Goal: Task Accomplishment & Management: Complete application form

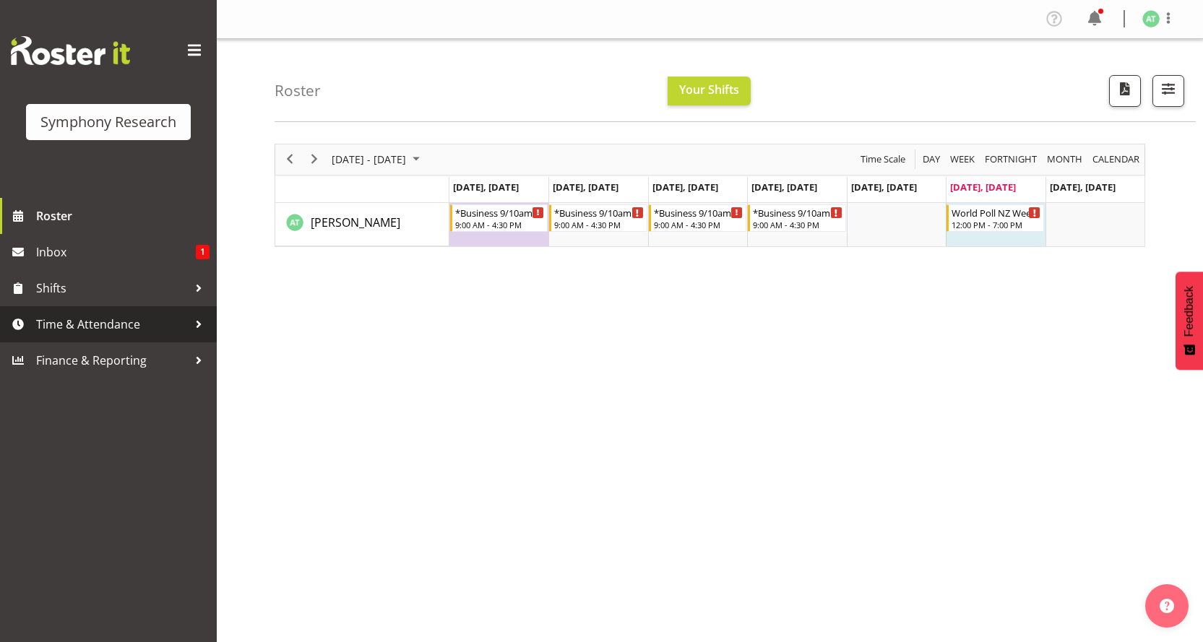
click at [106, 314] on span "Time & Attendance" at bounding box center [112, 325] width 152 height 22
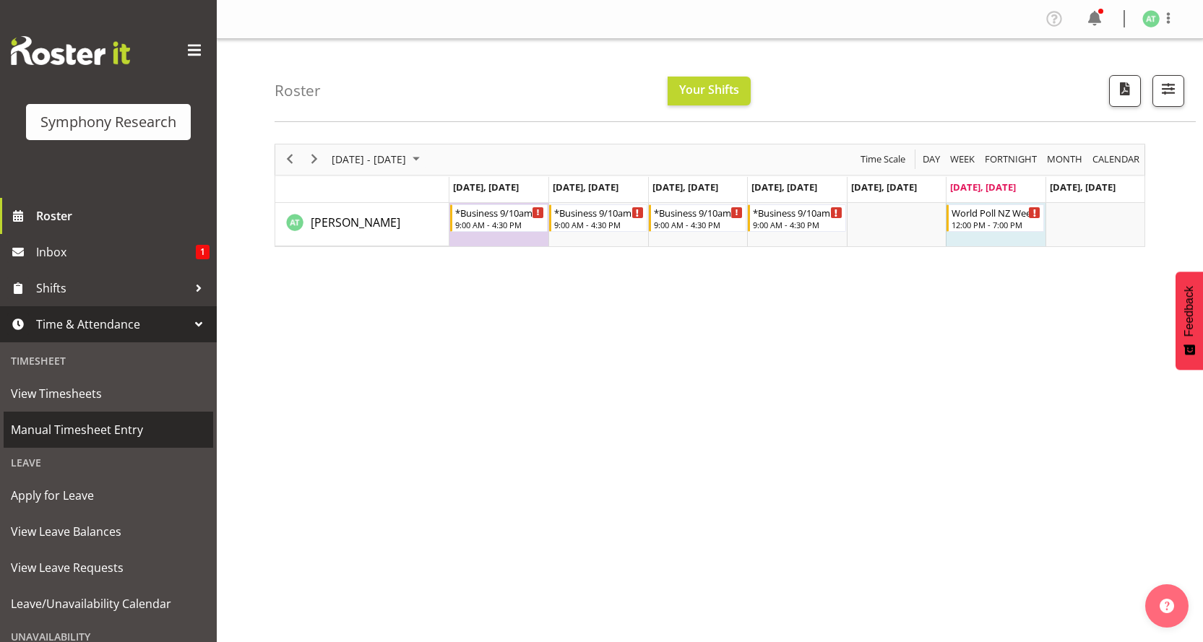
click at [128, 419] on span "Manual Timesheet Entry" at bounding box center [108, 430] width 195 height 22
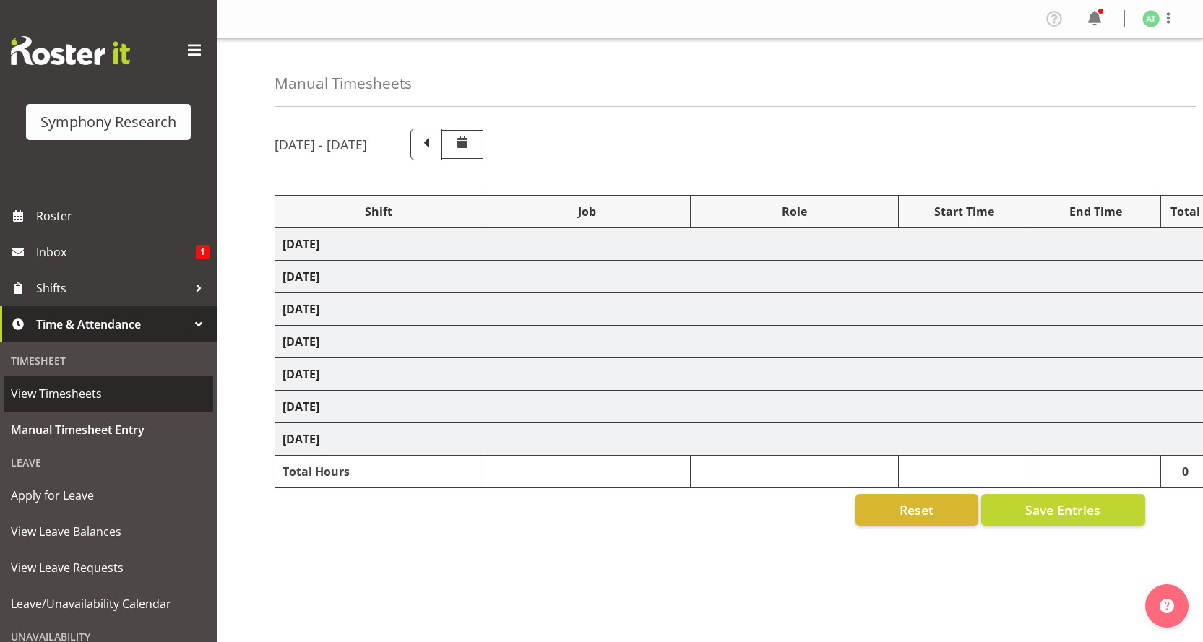
select select "26078"
select select "10242"
select select "26078"
select select "10499"
select select "47"
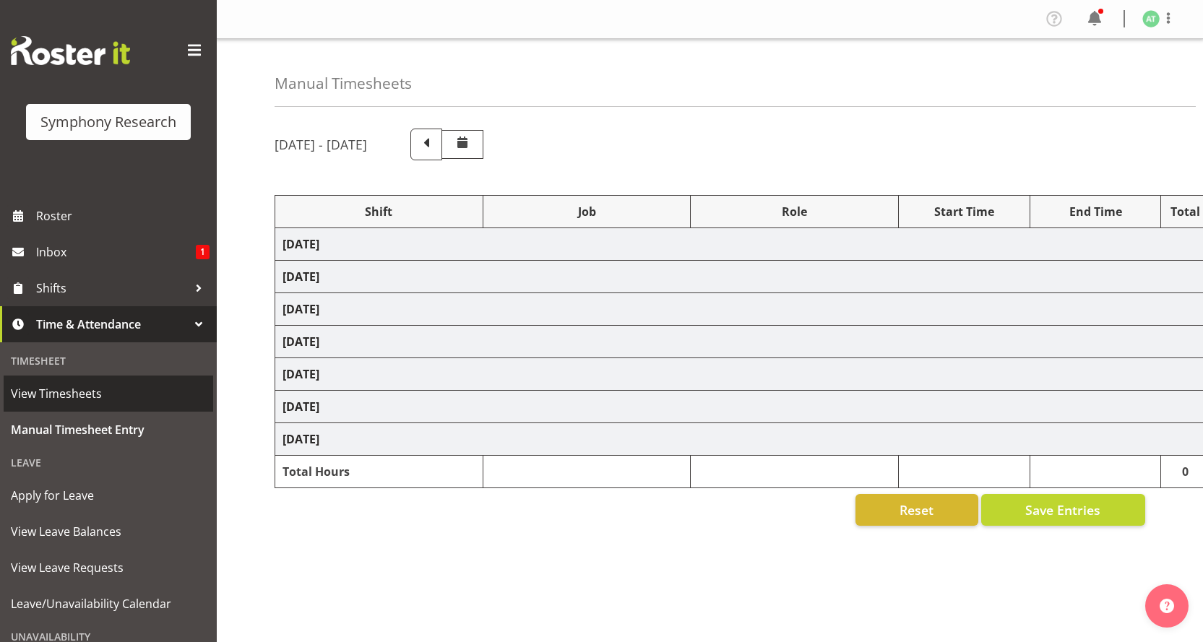
select select "26078"
select select "10527"
select select "47"
select select "26078"
select select "10242"
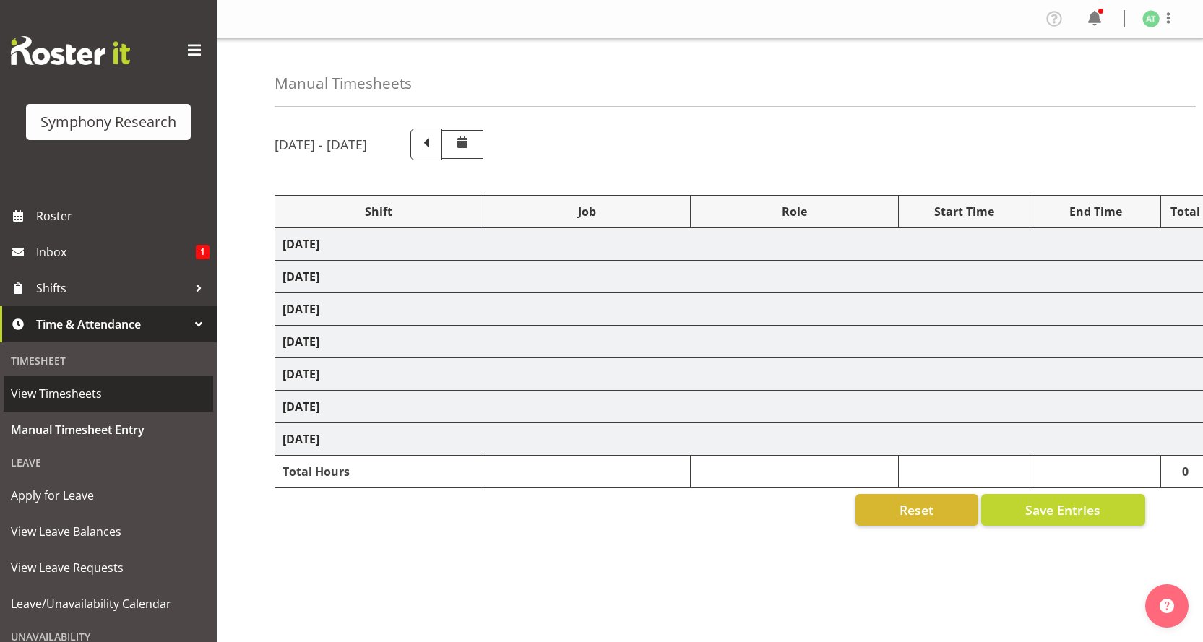
select select "47"
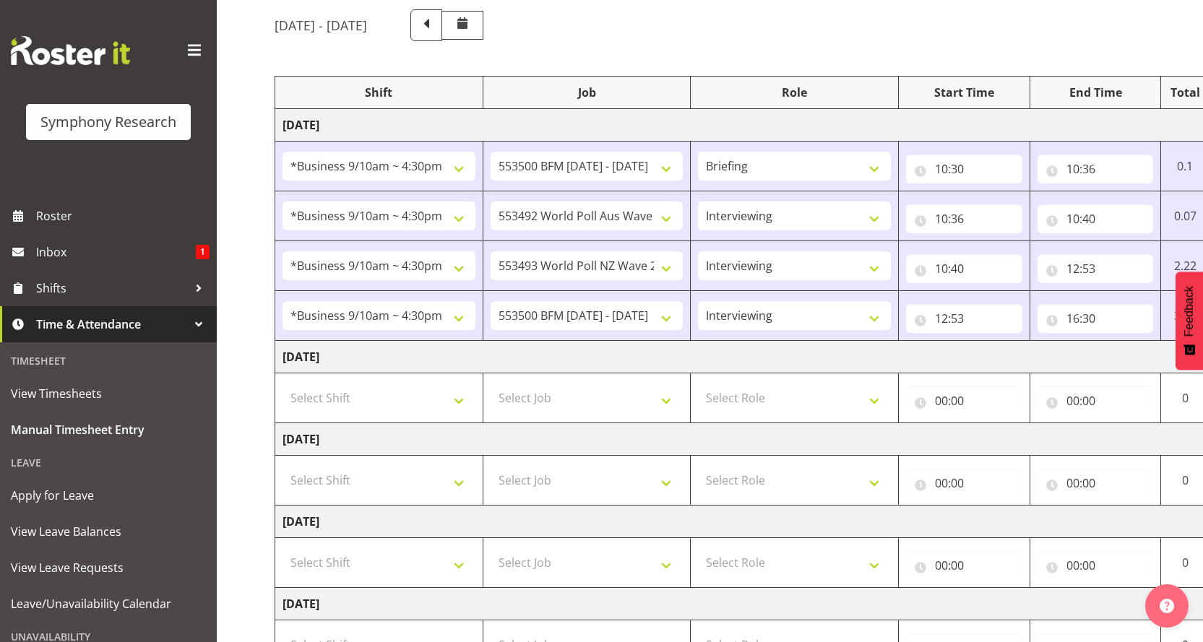
scroll to position [257, 0]
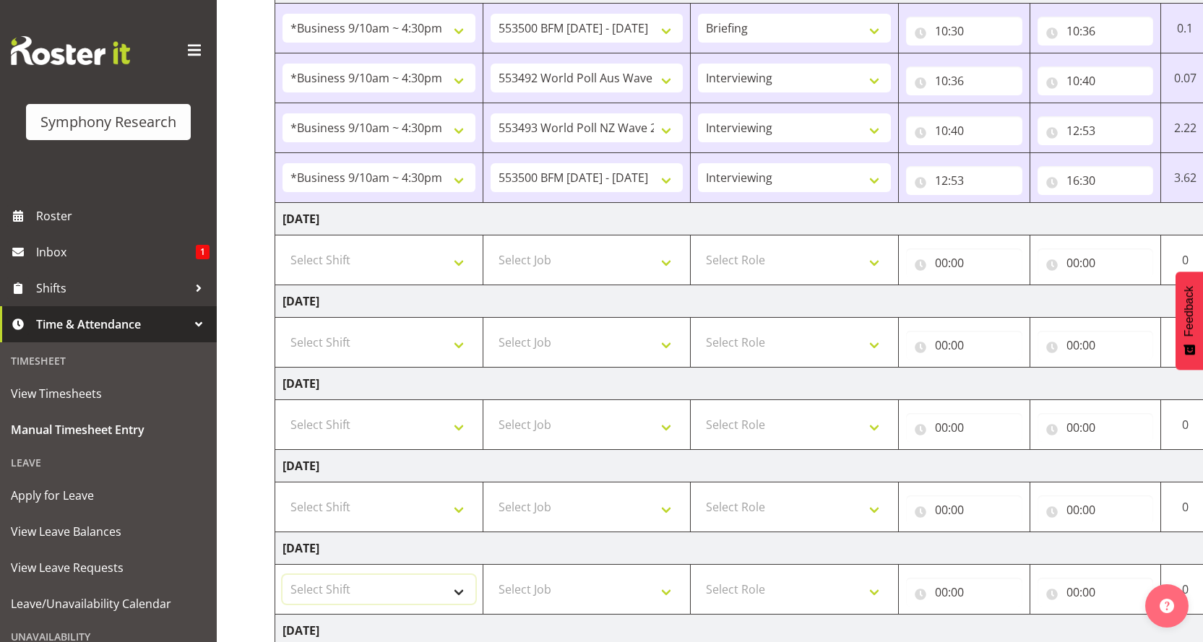
click at [467, 575] on select "Select Shift !!Weekend Residential (Roster IT Shift Label) *Business 9/10am ~ 4…" at bounding box center [379, 589] width 193 height 29
click at [462, 575] on select "Select Shift !!Weekend Residential (Roster IT Shift Label) *Business 9/10am ~ 4…" at bounding box center [379, 589] width 193 height 29
drag, startPoint x: 464, startPoint y: 473, endPoint x: 457, endPoint y: 467, distance: 8.2
click at [464, 575] on select "Select Shift !!Weekend Residential (Roster IT Shift Label) *Business 9/10am ~ 4…" at bounding box center [379, 589] width 193 height 29
select select "41319"
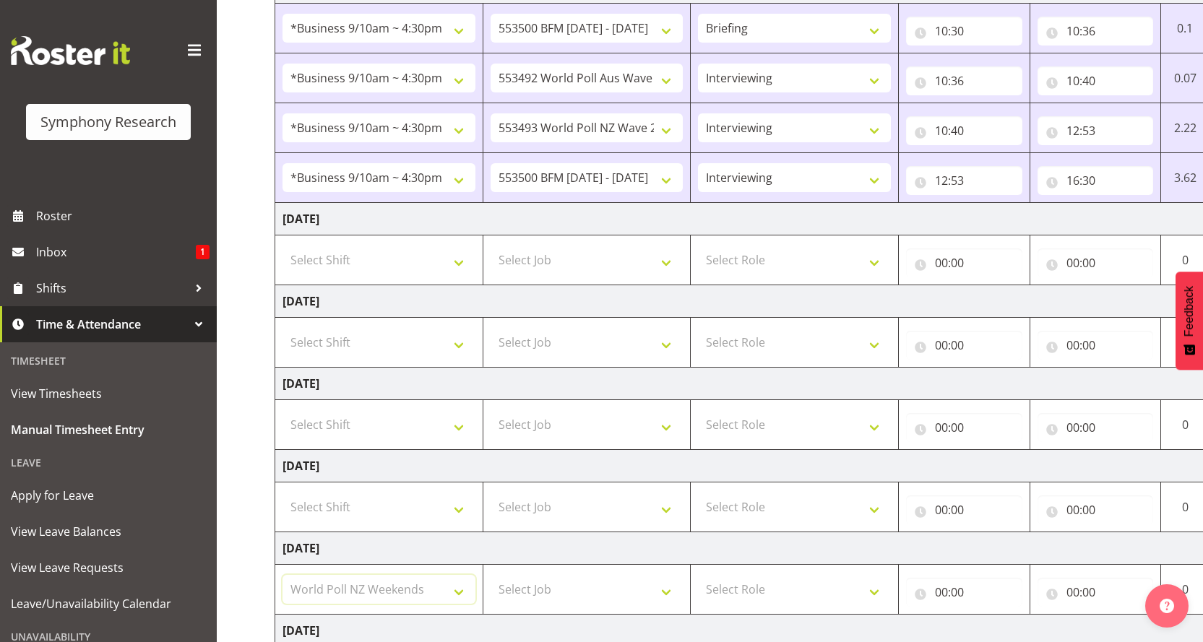
click at [283, 575] on select "Select Shift !!Weekend Residential (Roster IT Shift Label) *Business 9/10am ~ 4…" at bounding box center [379, 589] width 193 height 29
drag, startPoint x: 671, startPoint y: 468, endPoint x: 646, endPoint y: 467, distance: 24.6
click at [671, 575] on select "Select Job 550060 IF Admin 553492 World Poll Aus Wave 2 Main 2025 553493 World …" at bounding box center [587, 589] width 193 height 29
click at [669, 575] on select "Select Job 550060 IF Admin 553492 World Poll Aus Wave 2 Main 2025 553493 World …" at bounding box center [587, 589] width 193 height 29
click at [491, 575] on select "Select Job 550060 IF Admin 553492 World Poll Aus Wave 2 Main 2025 553493 World …" at bounding box center [587, 589] width 193 height 29
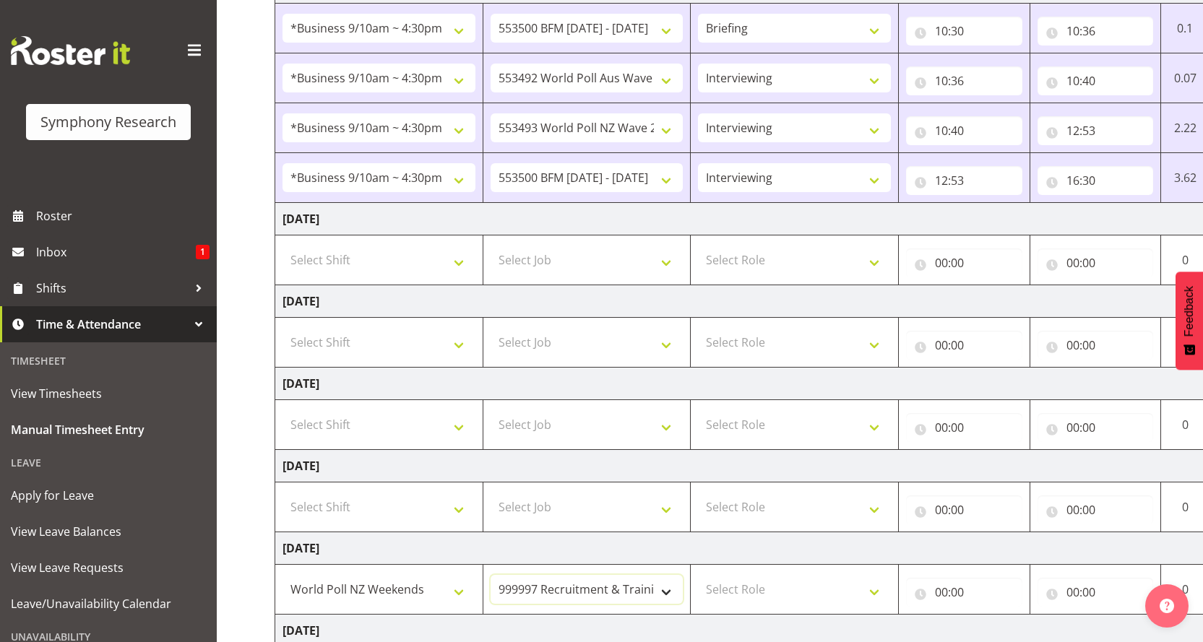
click at [673, 575] on select "550060 IF Admin 553492 World Poll Aus Wave 2 Main 2025 553493 World Poll NZ Wav…" at bounding box center [587, 589] width 193 height 29
select select "760"
click at [491, 575] on select "550060 IF Admin 553492 World Poll Aus Wave 2 Main 2025 553493 World Poll NZ Wav…" at bounding box center [587, 589] width 193 height 29
click at [887, 575] on select "Select Role Briefing Interviewing" at bounding box center [794, 589] width 193 height 29
select select "297"
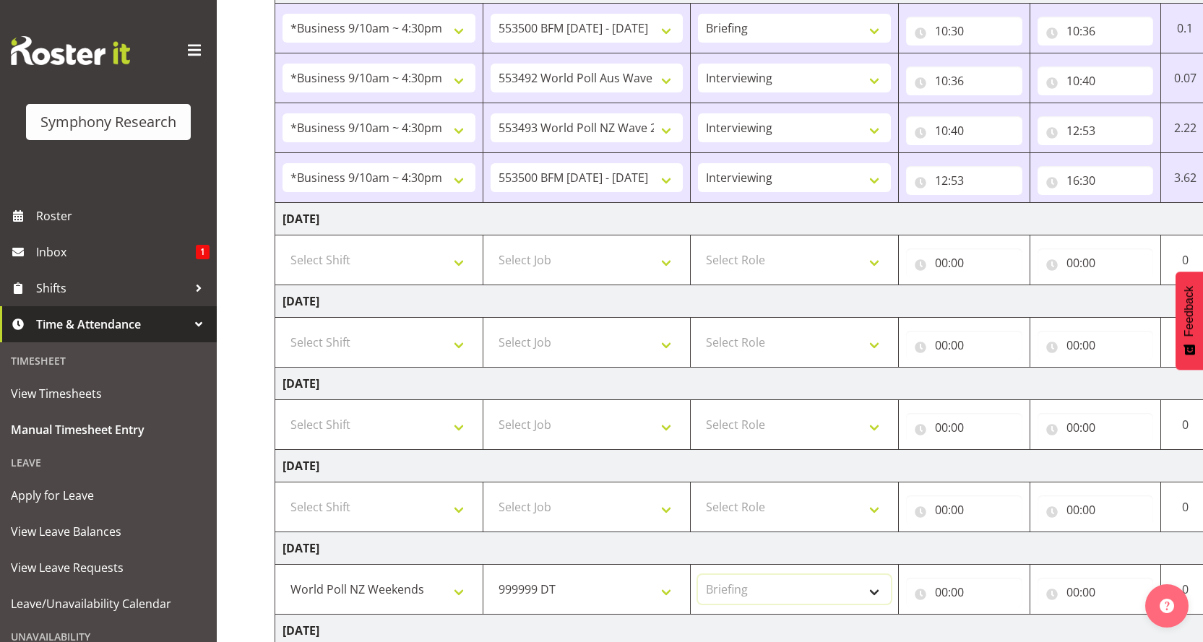
click at [699, 575] on select "Select Role Briefing Interviewing" at bounding box center [794, 589] width 193 height 29
click at [945, 578] on input "00:00" at bounding box center [964, 592] width 116 height 29
click at [1008, 616] on select "00 01 02 03 04 05 06 07 08 09 10 11 12 13 14 15 16 17 18 19 20 21 22 23" at bounding box center [1004, 630] width 33 height 29
select select "12"
click at [988, 616] on select "00 01 02 03 04 05 06 07 08 09 10 11 12 13 14 15 16 17 18 19 20 21 22 23" at bounding box center [1004, 630] width 33 height 29
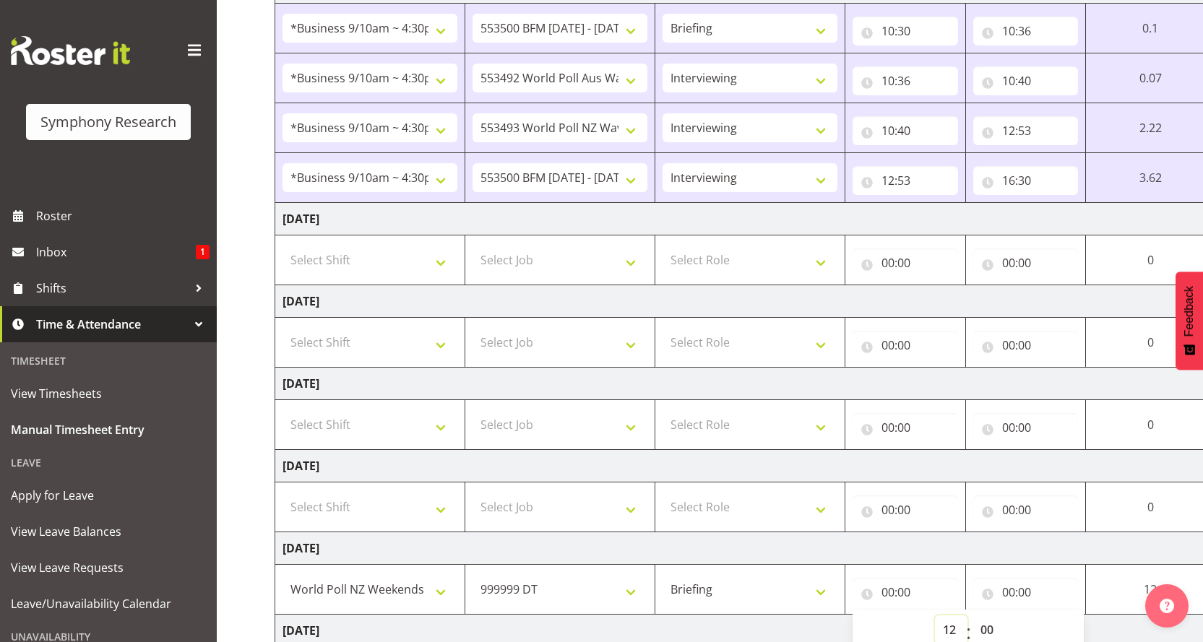
type input "12:00"
click at [999, 616] on select "00 01 02 03 04 05 06 07 08 09 10 11 12 13 14 15 16 17 18 19 20 21 22 23 24 25 2…" at bounding box center [989, 630] width 33 height 29
click at [1005, 616] on select "00 01 02 03 04 05 06 07 08 09 10 11 12 13 14 15 16 17 18 19 20 21 22 23 24 25 2…" at bounding box center [989, 630] width 33 height 29
select select "30"
click at [989, 616] on select "00 01 02 03 04 05 06 07 08 09 10 11 12 13 14 15 16 17 18 19 20 21 22 23 24 25 2…" at bounding box center [989, 630] width 33 height 29
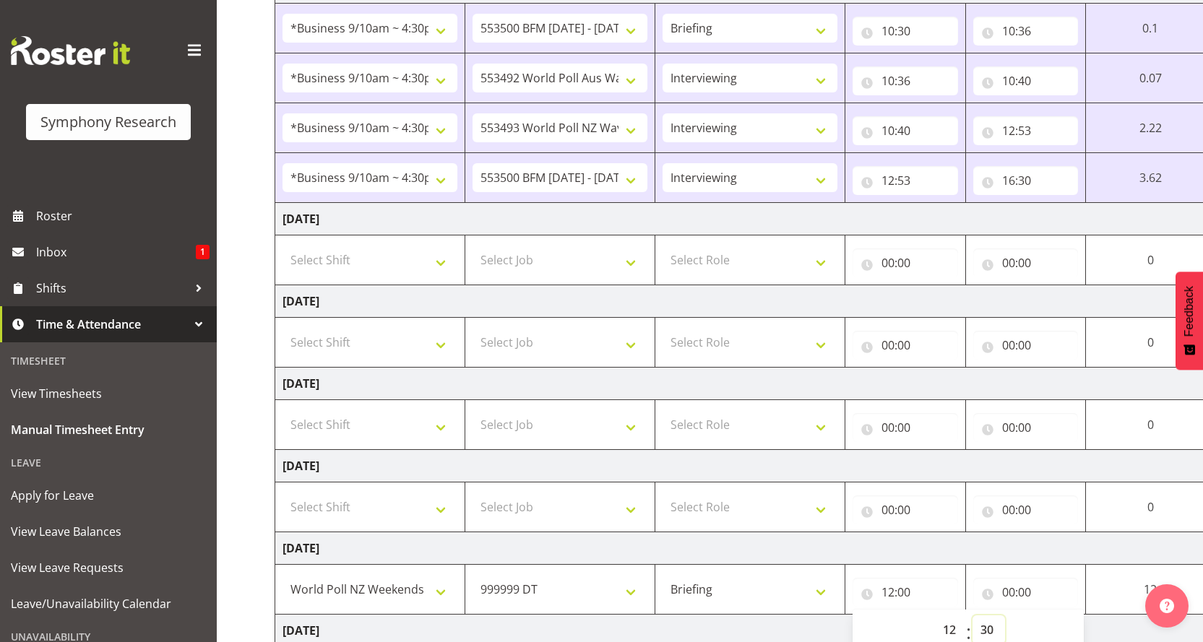
type input "12:30"
click at [1023, 578] on input "00:00" at bounding box center [1025, 592] width 105 height 29
click at [1088, 616] on select "00 01 02 03 04 05 06 07 08 09 10 11 12 13 14 15 16 17 18 19 20 21 22 23" at bounding box center [1072, 630] width 33 height 29
select select "12"
click at [1085, 616] on select "00 01 02 03 04 05 06 07 08 09 10 11 12 13 14 15 16 17 18 19 20 21 22 23" at bounding box center [1072, 630] width 33 height 29
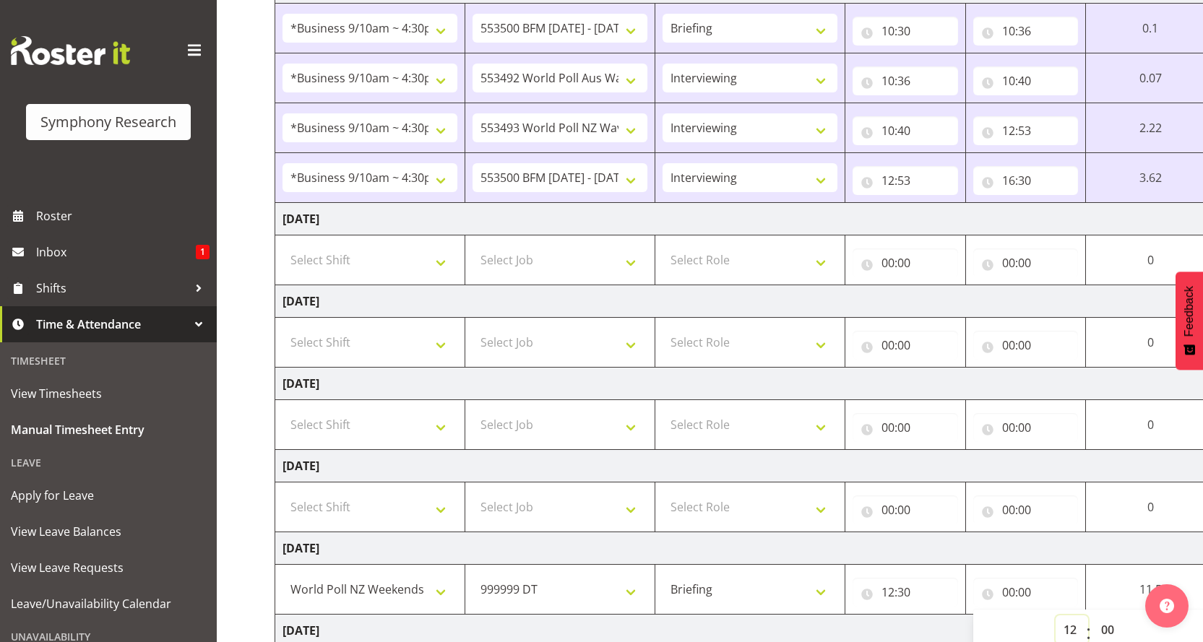
type input "12:00"
click at [1124, 616] on select "00 01 02 03 04 05 06 07 08 09 10 11 12 13 14 15 16 17 18 19 20 21 22 23 24 25 2…" at bounding box center [1109, 630] width 33 height 29
select select "40"
click at [1126, 616] on select "00 01 02 03 04 05 06 07 08 09 10 11 12 13 14 15 16 17 18 19 20 21 22 23 24 25 2…" at bounding box center [1109, 630] width 33 height 29
type input "12:40"
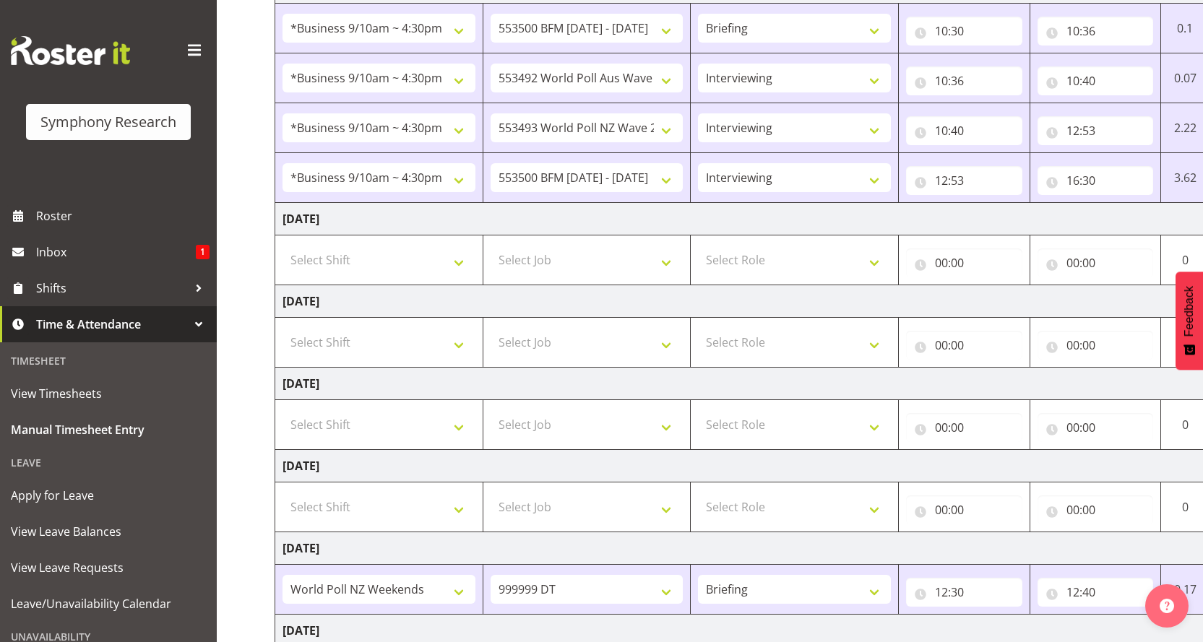
click at [1191, 565] on td "0.17" at bounding box center [1185, 590] width 48 height 50
click at [1199, 565] on td "0.17" at bounding box center [1185, 590] width 48 height 50
drag, startPoint x: 1197, startPoint y: 470, endPoint x: 1186, endPoint y: 471, distance: 10.2
click at [1189, 565] on td "0.17" at bounding box center [1185, 590] width 48 height 50
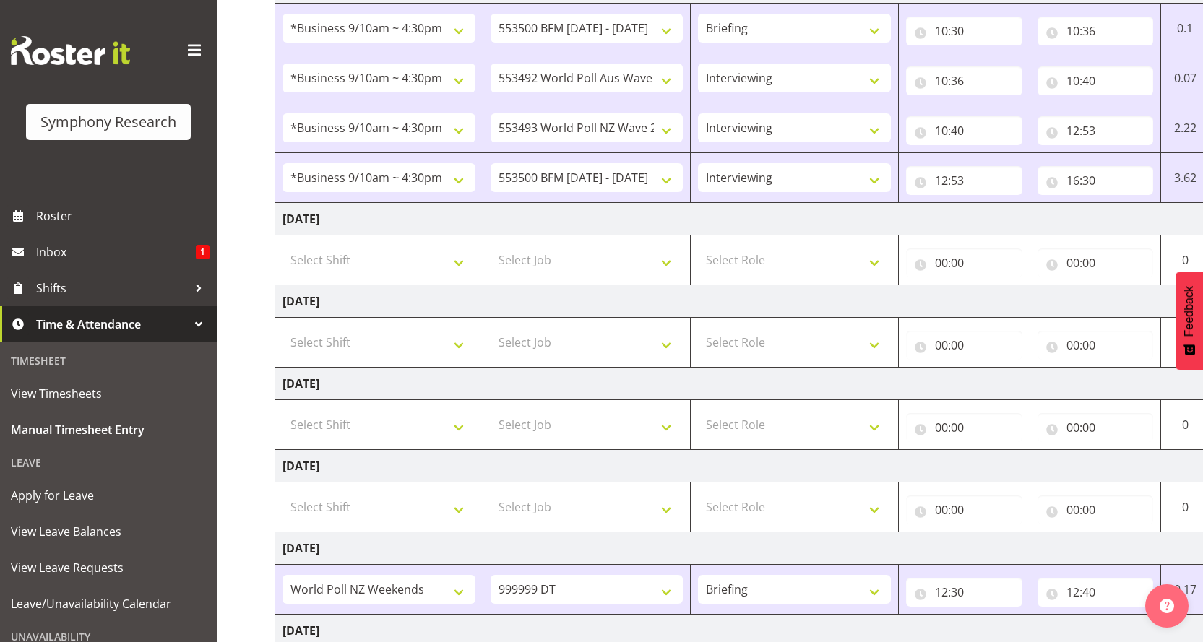
scroll to position [0, 7]
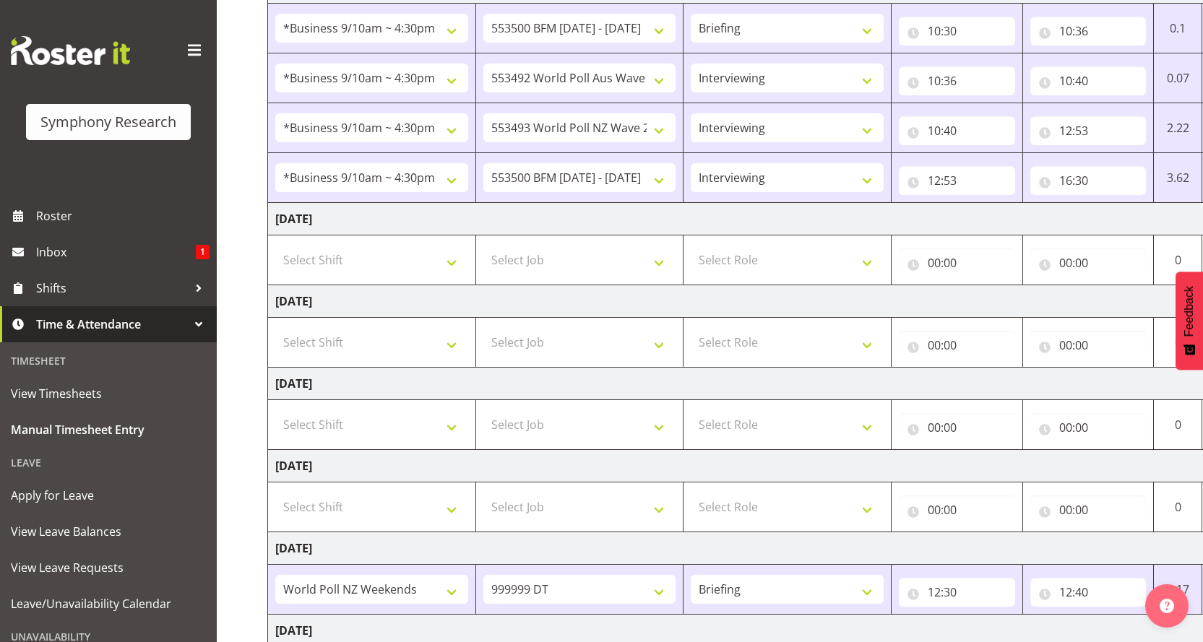
click at [1192, 565] on td "0.17" at bounding box center [1178, 590] width 48 height 50
click at [1188, 565] on td "0.17" at bounding box center [1178, 590] width 48 height 50
drag, startPoint x: 1196, startPoint y: 472, endPoint x: 1019, endPoint y: 486, distance: 176.8
click at [1024, 565] on tr "!!Weekend Residential (Roster IT Shift Label) *Business 9/10am ~ 4:30pm *Busine…" at bounding box center [773, 590] width 1011 height 50
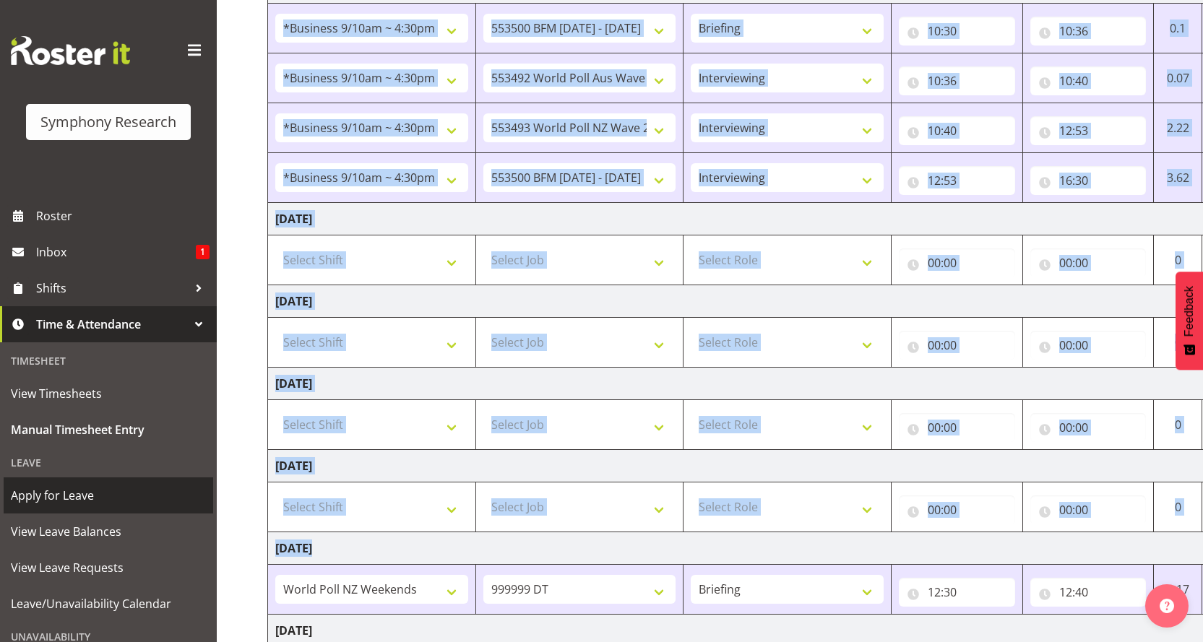
scroll to position [0, 0]
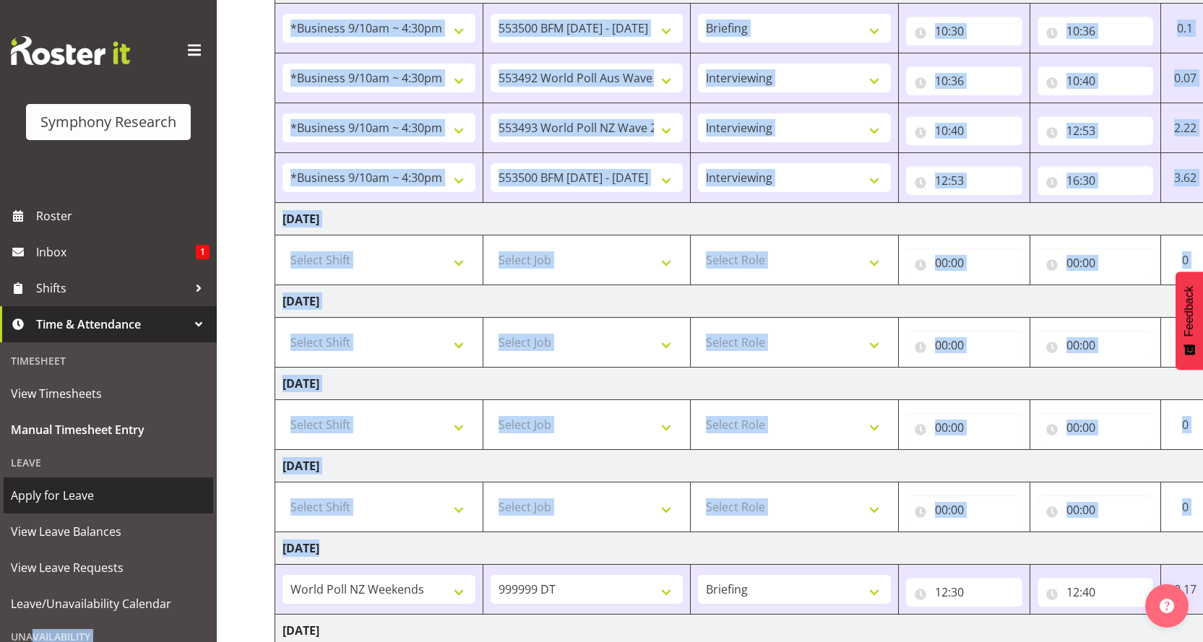
drag, startPoint x: 267, startPoint y: 488, endPoint x: 124, endPoint y: 457, distance: 147.3
click at [132, 497] on div "Symphony Research Roster Inbox 1 Shifts Time & Attendance Timesheet View Timesh…" at bounding box center [601, 260] width 1203 height 1035
click at [239, 457] on div "Manual Timesheets September 22nd - September 28th 2025 Shift Job Role Start Tim…" at bounding box center [710, 280] width 986 height 996
drag, startPoint x: 1201, startPoint y: 471, endPoint x: 955, endPoint y: 501, distance: 247.5
click at [955, 501] on tbody "Monday 22nd September 2025 !!Weekend Residential (Roster IT Shift Label) *Busin…" at bounding box center [780, 350] width 1011 height 759
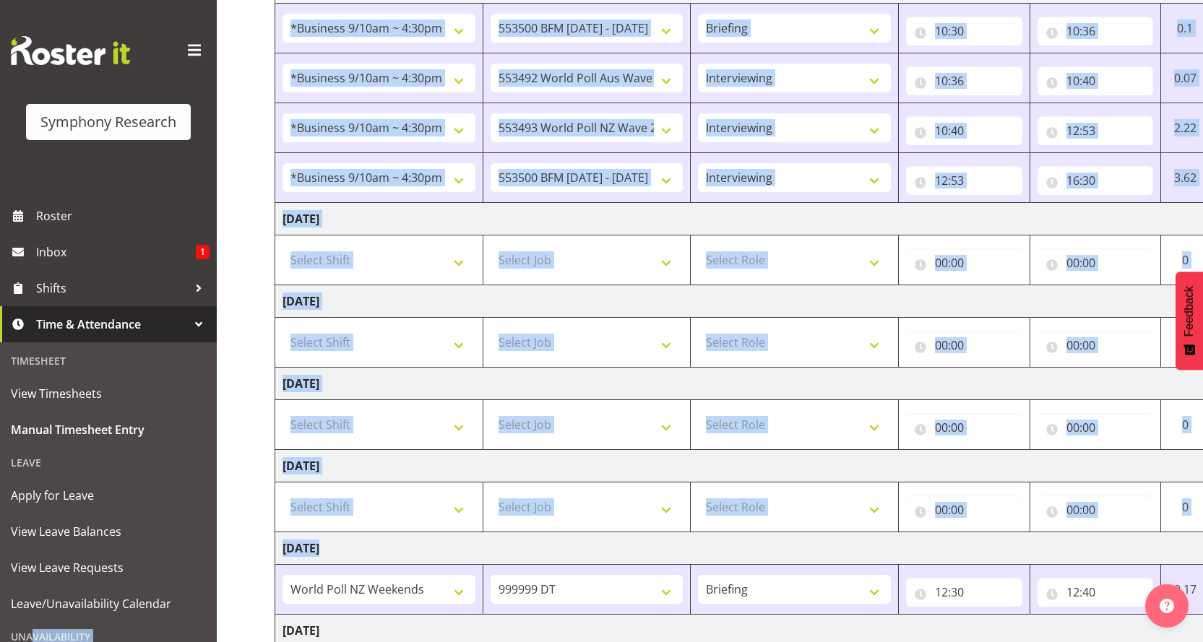
drag, startPoint x: 1198, startPoint y: 398, endPoint x: 834, endPoint y: 426, distance: 365.2
click at [840, 426] on tbody "Monday 22nd September 2025 !!Weekend Residential (Roster IT Shift Label) *Busin…" at bounding box center [780, 350] width 1011 height 759
drag, startPoint x: 1191, startPoint y: 556, endPoint x: 998, endPoint y: 570, distance: 194.2
click at [999, 571] on tbody "Monday 22nd September 2025 !!Weekend Residential (Roster IT Shift Label) *Busin…" at bounding box center [780, 350] width 1011 height 759
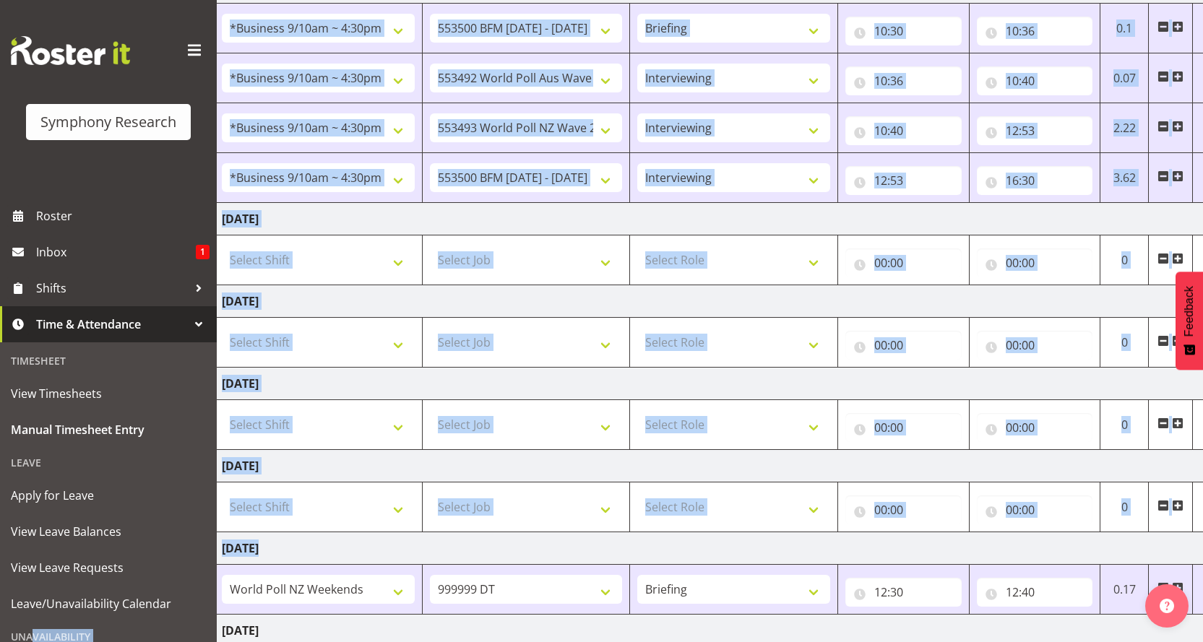
scroll to position [0, 71]
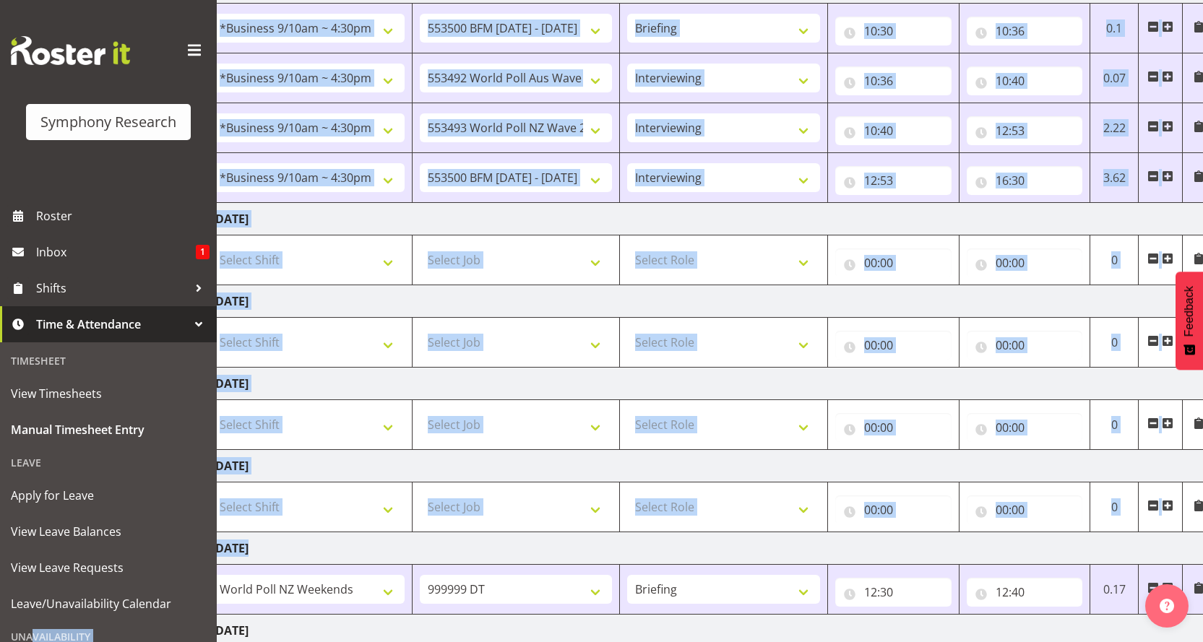
click at [1195, 582] on span at bounding box center [1199, 588] width 12 height 12
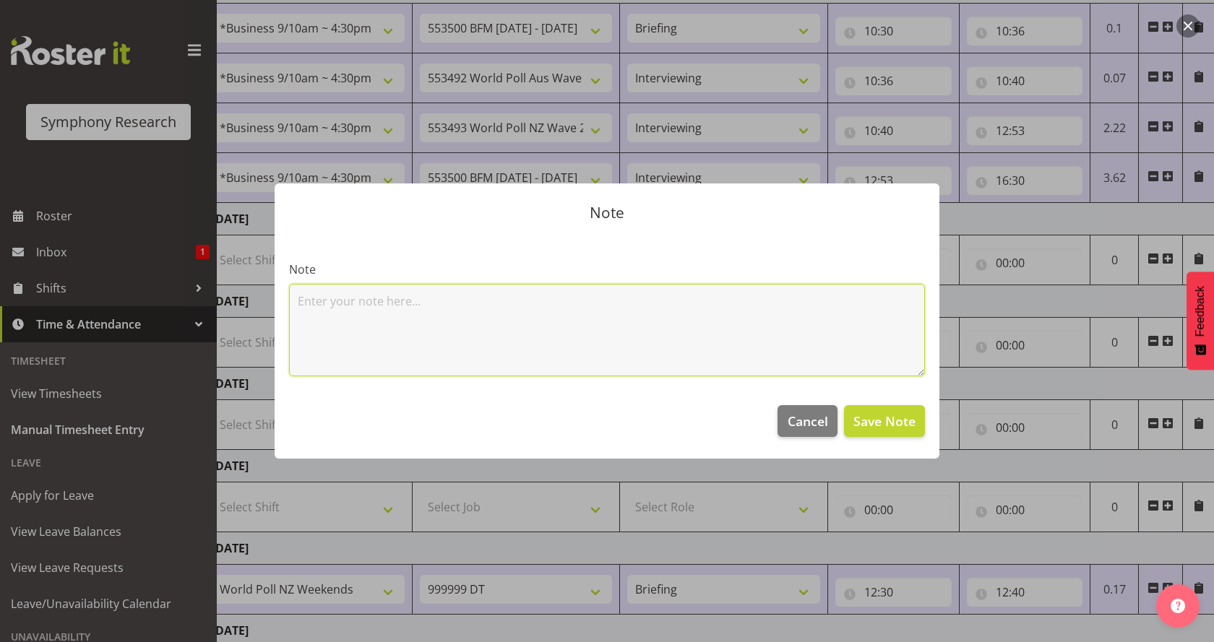
click at [314, 316] on textarea at bounding box center [607, 330] width 636 height 92
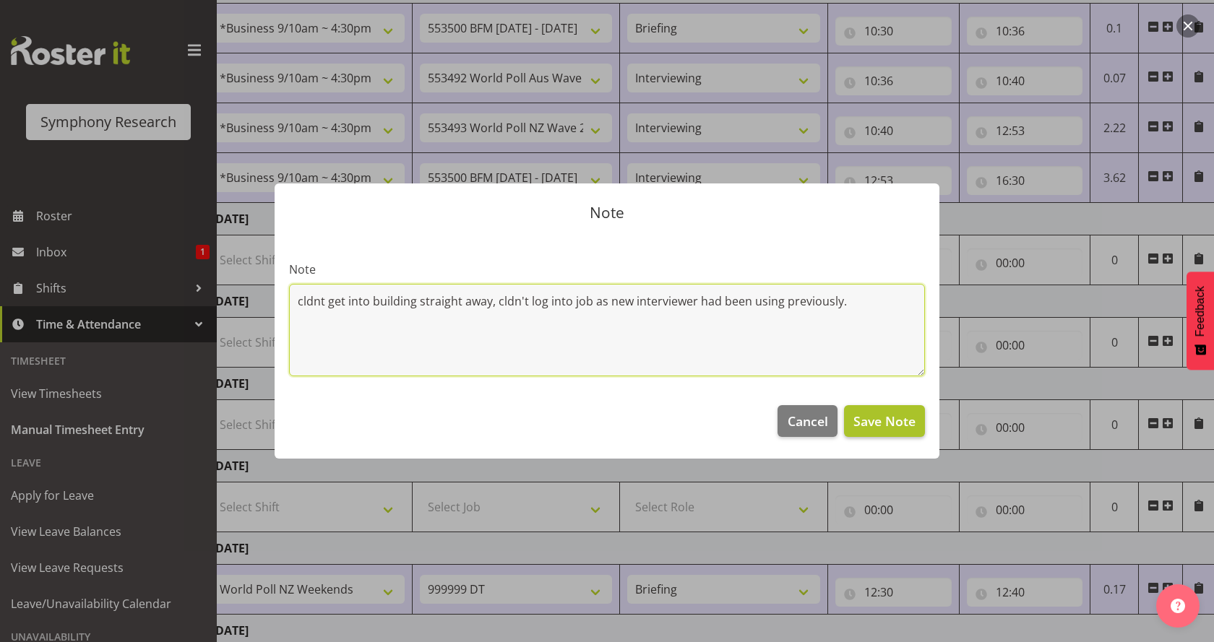
type textarea "cldnt get into building straight away, cldn't log into job as new interviewer h…"
click at [889, 412] on span "Save Note" at bounding box center [884, 421] width 62 height 19
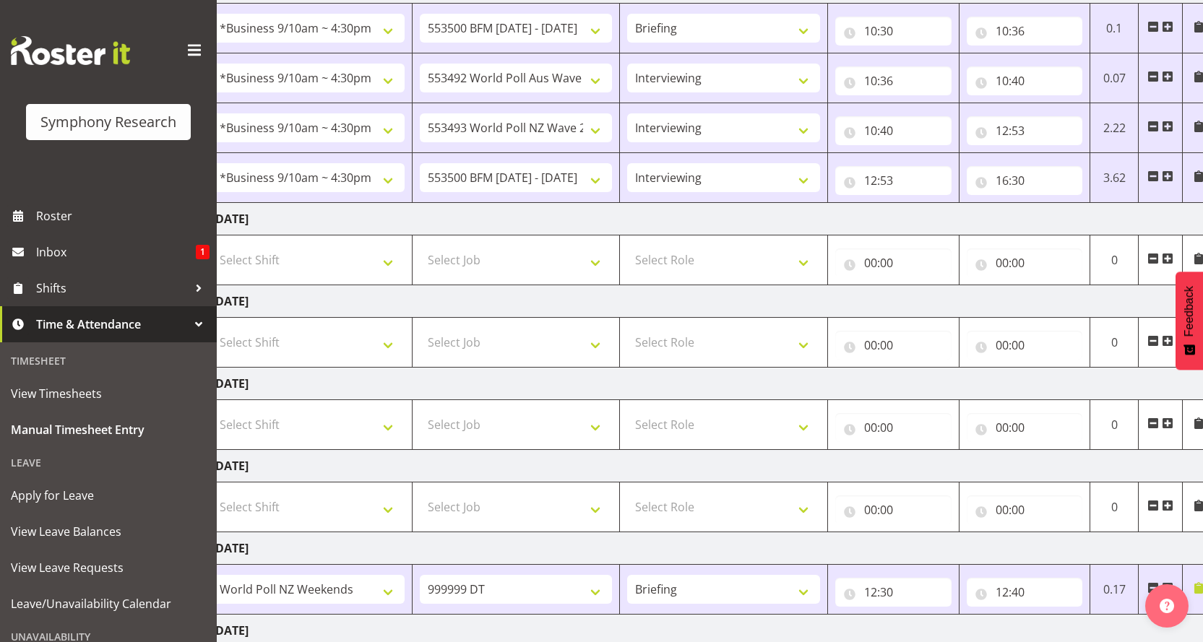
click at [1168, 582] on span at bounding box center [1168, 588] width 12 height 12
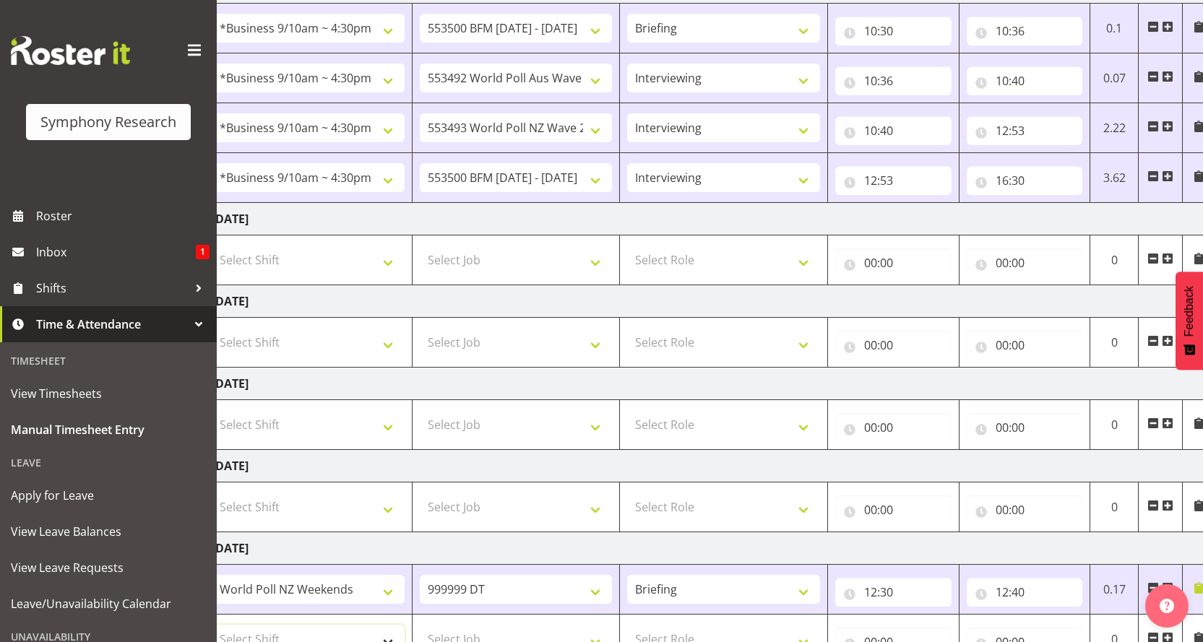
click at [392, 625] on select "Select Shift !!Weekend Residential (Roster IT Shift Label) *Business 9/10am ~ 4…" at bounding box center [308, 639] width 193 height 29
select select "41319"
click at [212, 625] on select "Select Shift !!Weekend Residential (Roster IT Shift Label) *Business 9/10am ~ 4…" at bounding box center [308, 639] width 193 height 29
click at [598, 625] on select "Select Job 550060 IF Admin 553492 World Poll Aus Wave 2 Main 2025 553493 World …" at bounding box center [516, 639] width 193 height 29
select select "10527"
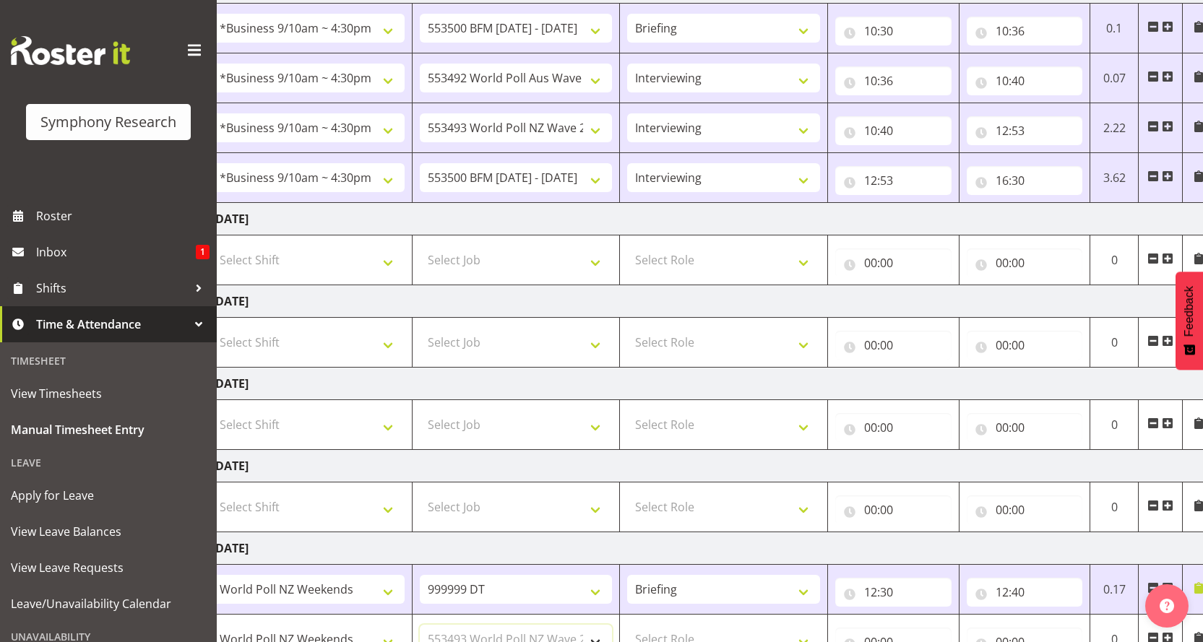
click at [420, 625] on select "Select Job 550060 IF Admin 553492 World Poll Aus Wave 2 Main 2025 553493 World …" at bounding box center [516, 639] width 193 height 29
click at [816, 625] on select "Select Role Briefing Interviewing" at bounding box center [723, 639] width 193 height 29
select select "47"
click at [629, 625] on select "Select Role Briefing Interviewing" at bounding box center [723, 639] width 193 height 29
click at [881, 628] on input "00:00" at bounding box center [893, 642] width 116 height 29
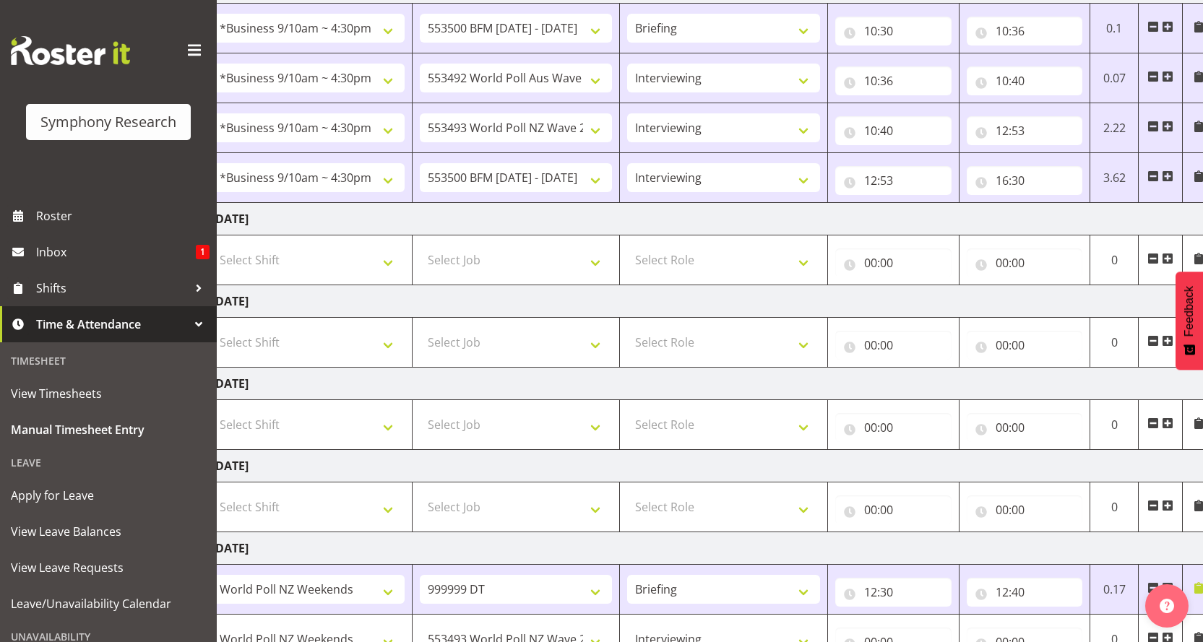
select select "12"
type input "12:00"
drag, startPoint x: 968, startPoint y: 546, endPoint x: 965, endPoint y: 537, distance: 9.8
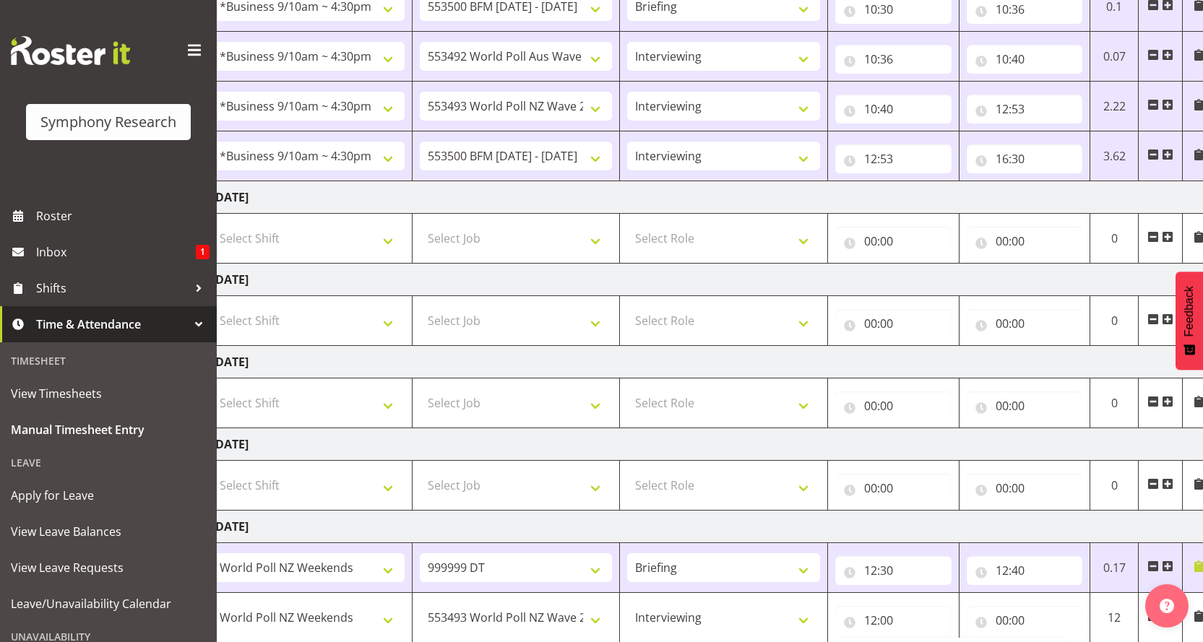
scroll to position [300, 0]
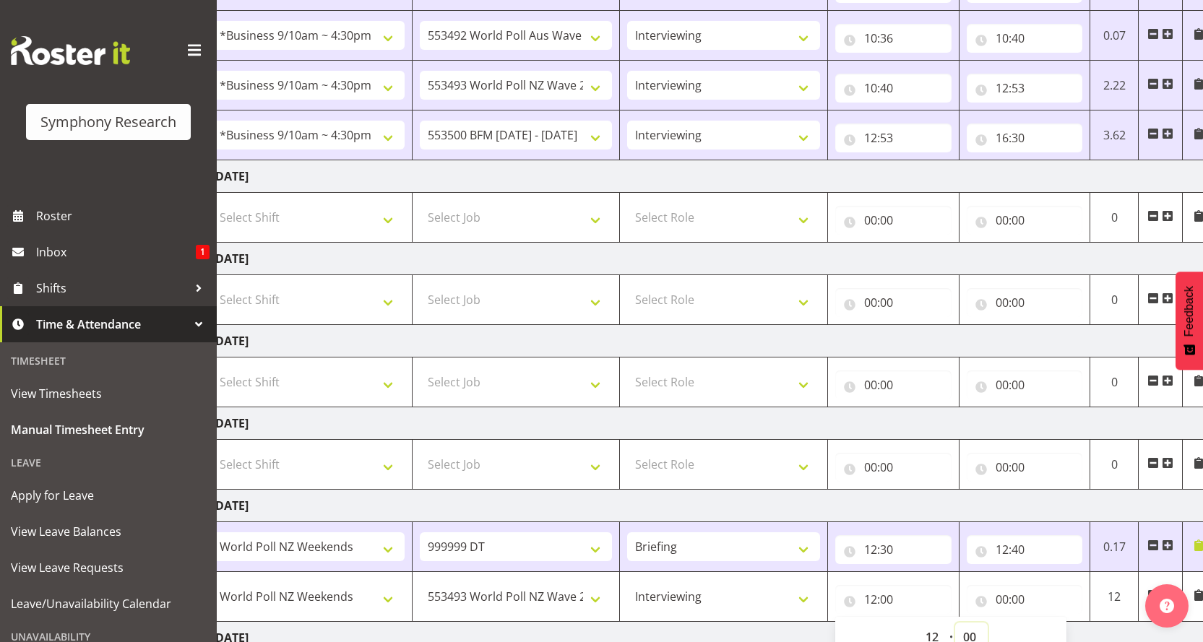
click at [969, 623] on select "00 01 02 03 04 05 06 07 08 09 10 11 12 13 14 15 16 17 18 19 20 21 22 23 24 25 2…" at bounding box center [971, 637] width 33 height 29
select select "40"
click at [955, 623] on select "00 01 02 03 04 05 06 07 08 09 10 11 12 13 14 15 16 17 18 19 20 21 22 23 24 25 2…" at bounding box center [971, 637] width 33 height 29
type input "12:40"
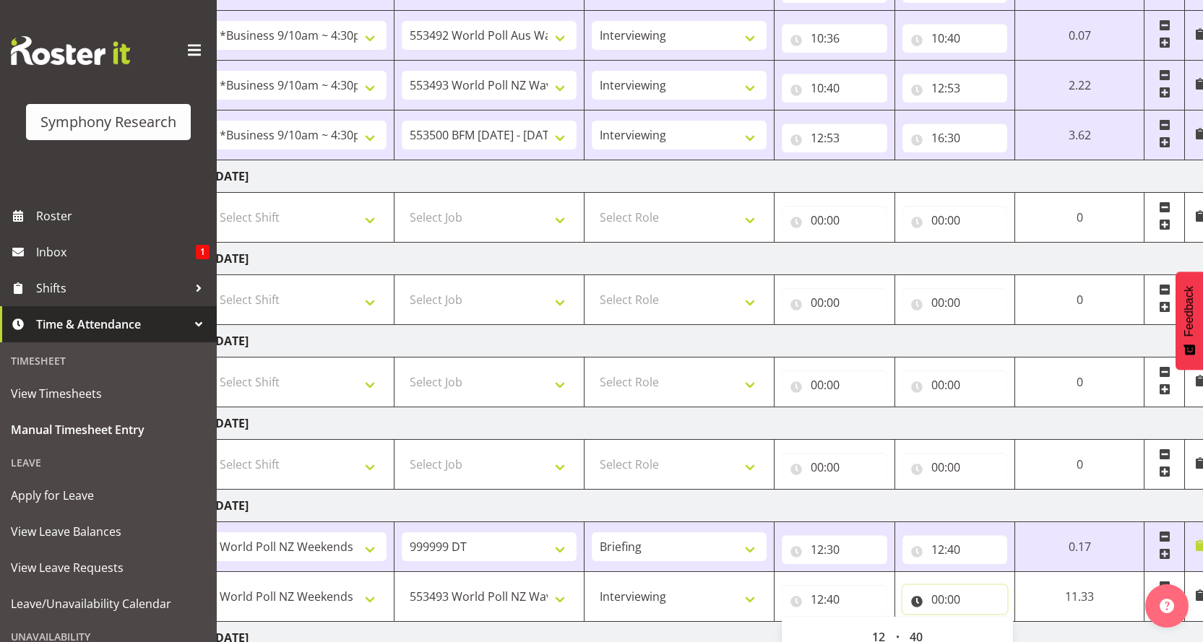
click at [967, 585] on input "00:00" at bounding box center [954, 599] width 105 height 29
click at [1017, 623] on select "00 01 02 03 04 05 06 07 08 09 10 11 12 13 14 15 16 17 18 19 20 21 22 23" at bounding box center [1001, 637] width 33 height 29
select select "13"
click at [1017, 623] on select "00 01 02 03 04 05 06 07 08 09 10 11 12 13 14 15 16 17 18 19 20 21 22 23" at bounding box center [1001, 637] width 33 height 29
type input "13:00"
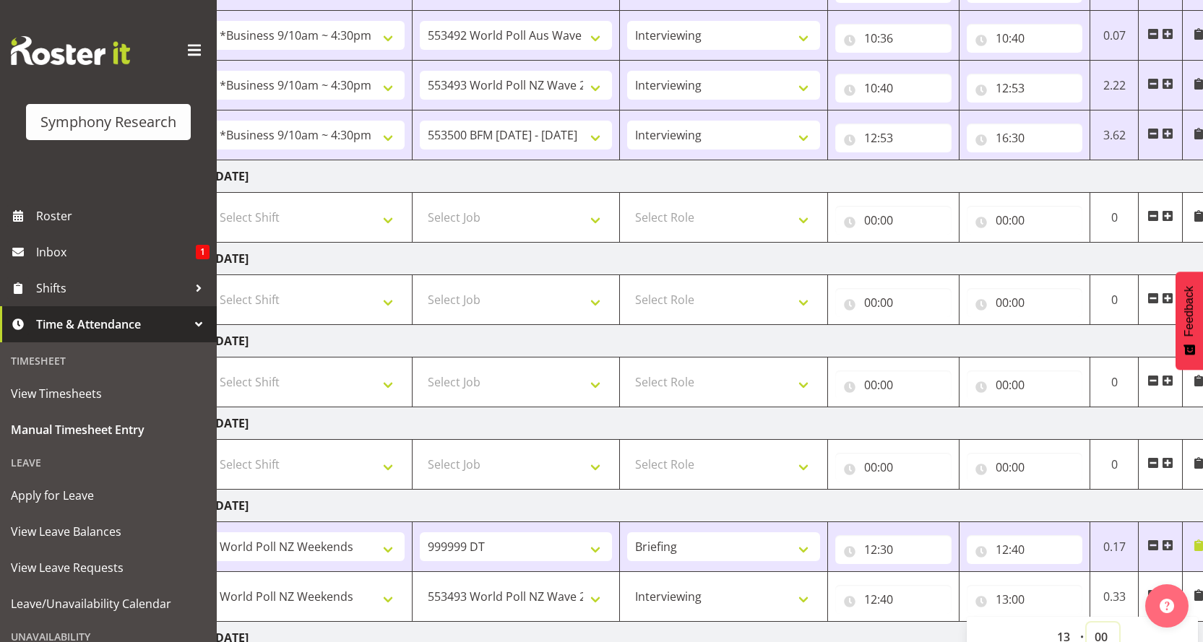
drag, startPoint x: 1103, startPoint y: 505, endPoint x: 1103, endPoint y: 497, distance: 7.9
click at [1103, 623] on select "00 01 02 03 04 05 06 07 08 09 10 11 12 13 14 15 16 17 18 19 20 21 22 23 24 25 2…" at bounding box center [1103, 637] width 33 height 29
select select "30"
click at [1088, 623] on select "00 01 02 03 04 05 06 07 08 09 10 11 12 13 14 15 16 17 18 19 20 21 22 23 24 25 2…" at bounding box center [1103, 637] width 33 height 29
type input "13:30"
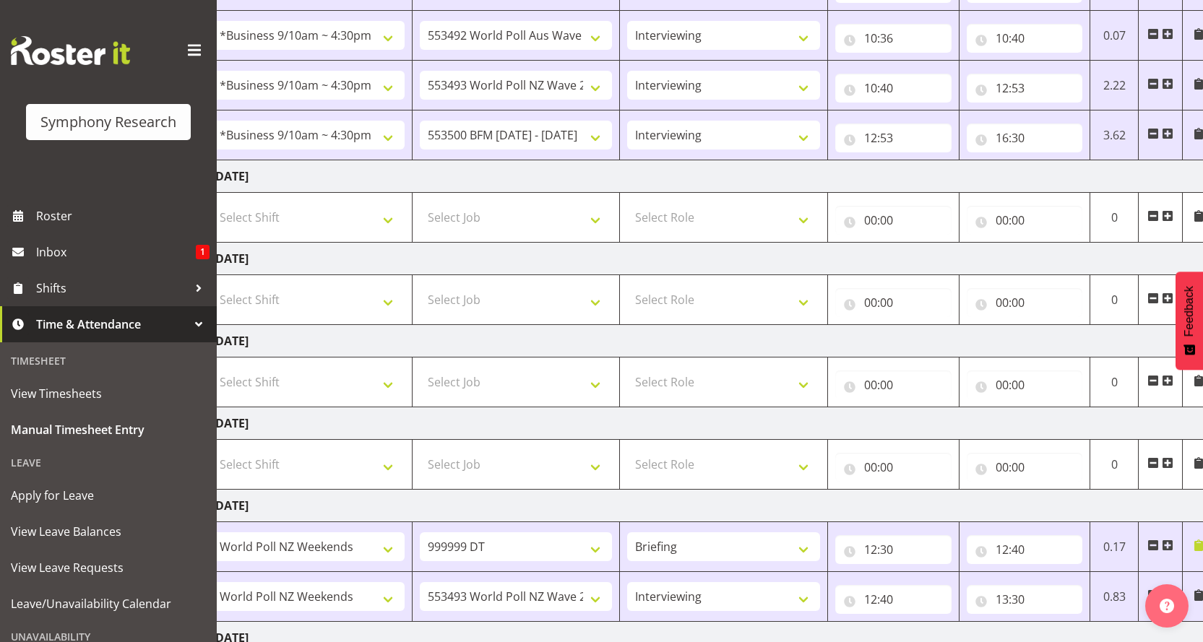
click at [1168, 590] on span at bounding box center [1168, 596] width 12 height 12
click at [393, 632] on select "Select Shift !!Weekend Residential (Roster IT Shift Label) *Business 9/10am ~ 4…" at bounding box center [308, 646] width 193 height 29
click at [394, 632] on select "Select Shift !!Weekend Residential (Roster IT Shift Label) *Business 9/10am ~ 4…" at bounding box center [308, 646] width 193 height 29
select select "11547"
click at [212, 632] on select "Select Shift !!Weekend Residential (Roster IT Shift Label) *Business 9/10am ~ 4…" at bounding box center [308, 646] width 193 height 29
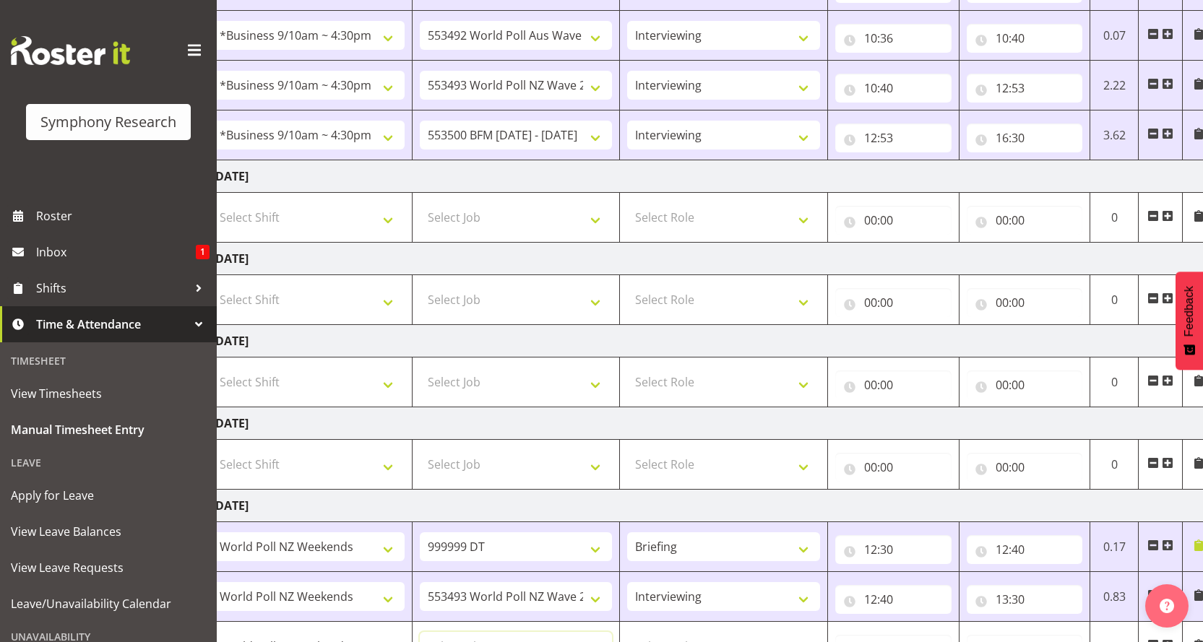
click at [600, 632] on select "Select Job 550060 IF Admin 553492 World Poll Aus Wave 2 Main 2025 553493 World …" at bounding box center [516, 646] width 193 height 29
select select "10499"
click at [420, 632] on select "Select Job 550060 IF Admin 553492 World Poll Aus Wave 2 Main 2025 553493 World …" at bounding box center [516, 646] width 193 height 29
click at [810, 632] on select "Select Role Briefing Interviewing" at bounding box center [723, 646] width 193 height 29
select select "47"
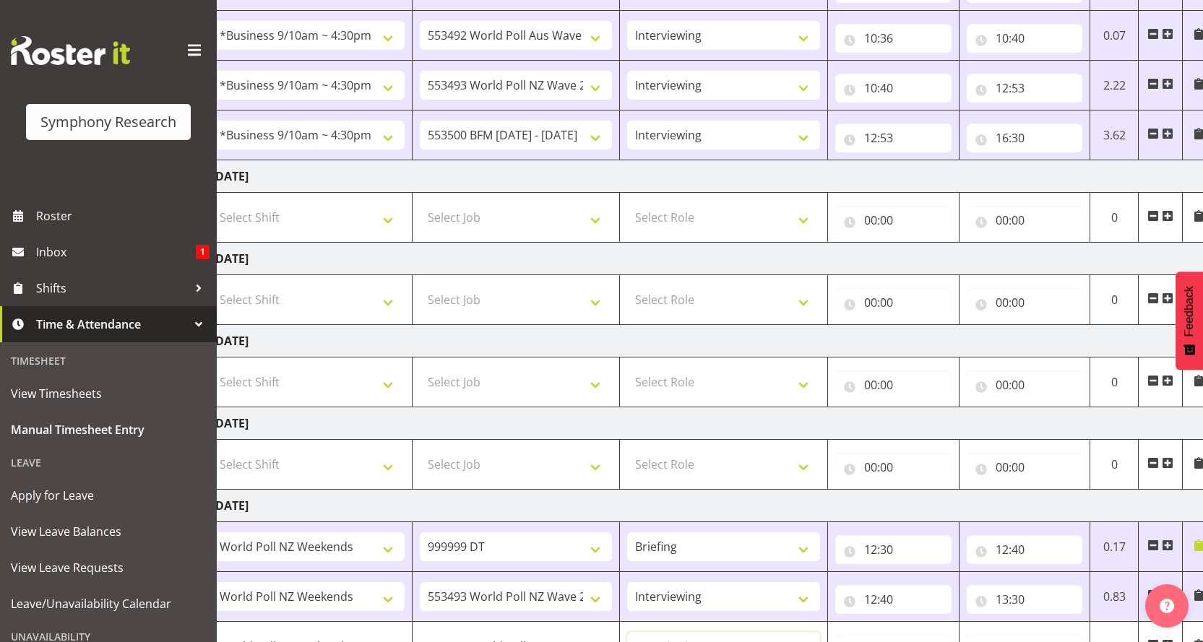
click at [629, 632] on select "Select Role Briefing Interviewing" at bounding box center [723, 646] width 193 height 29
click at [870, 635] on input "00:00" at bounding box center [893, 649] width 116 height 29
drag, startPoint x: 944, startPoint y: 548, endPoint x: 931, endPoint y: 543, distance: 14.2
select select "13"
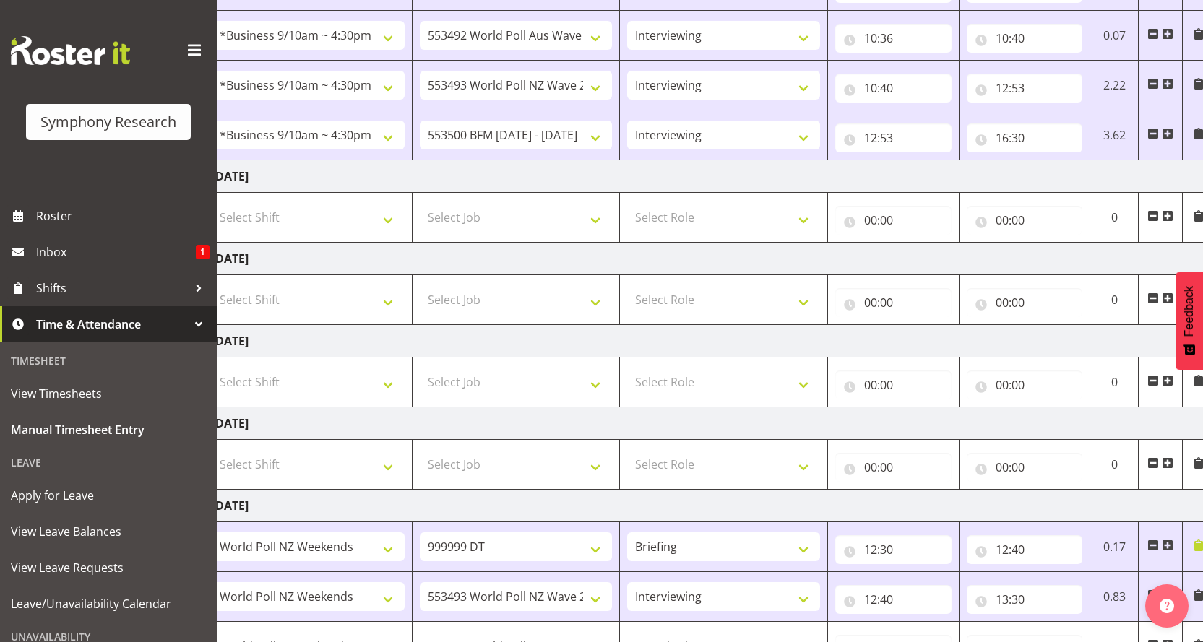
type input "13:00"
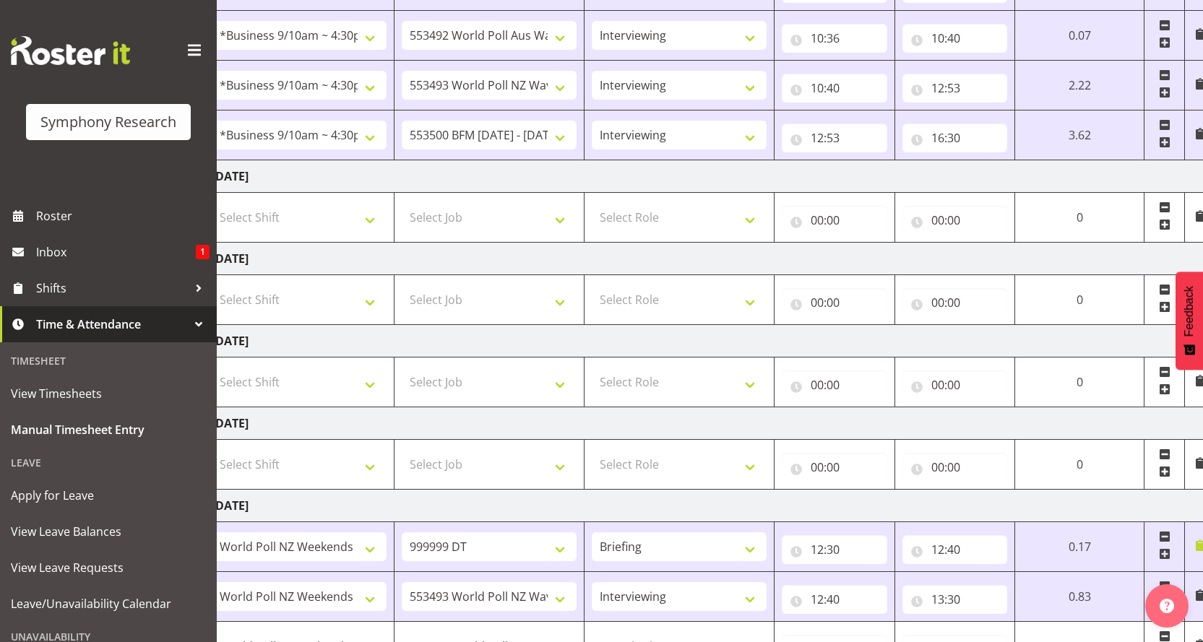
select select "30"
type input "13:30"
click at [957, 635] on input "00:00" at bounding box center [954, 649] width 105 height 29
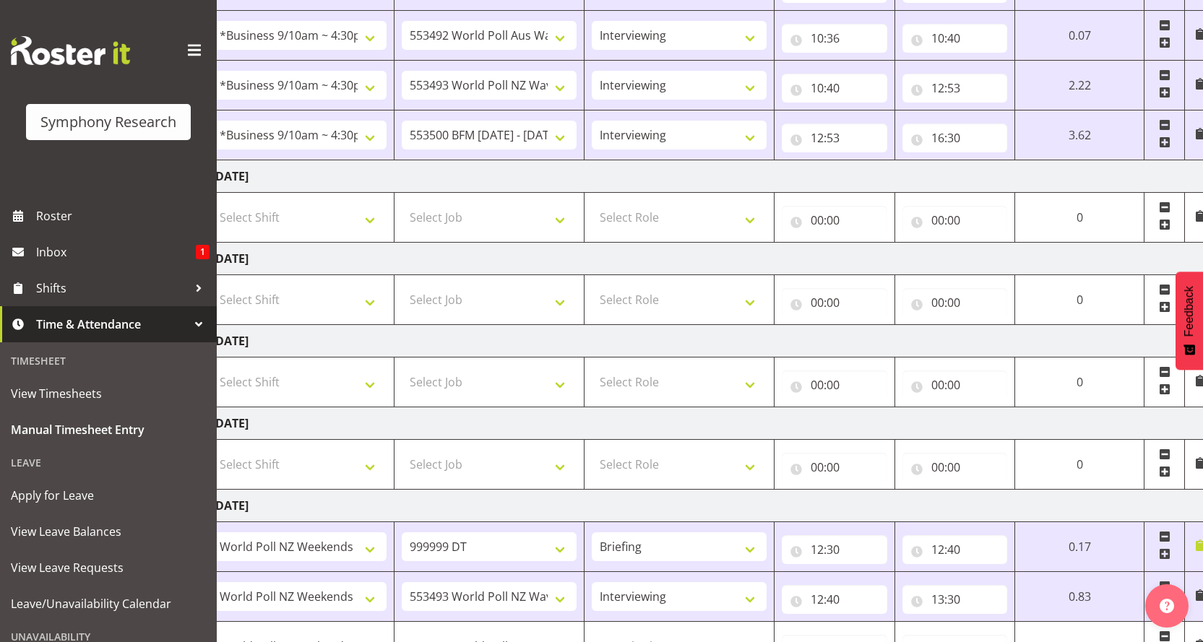
select select "19"
type input "19:00"
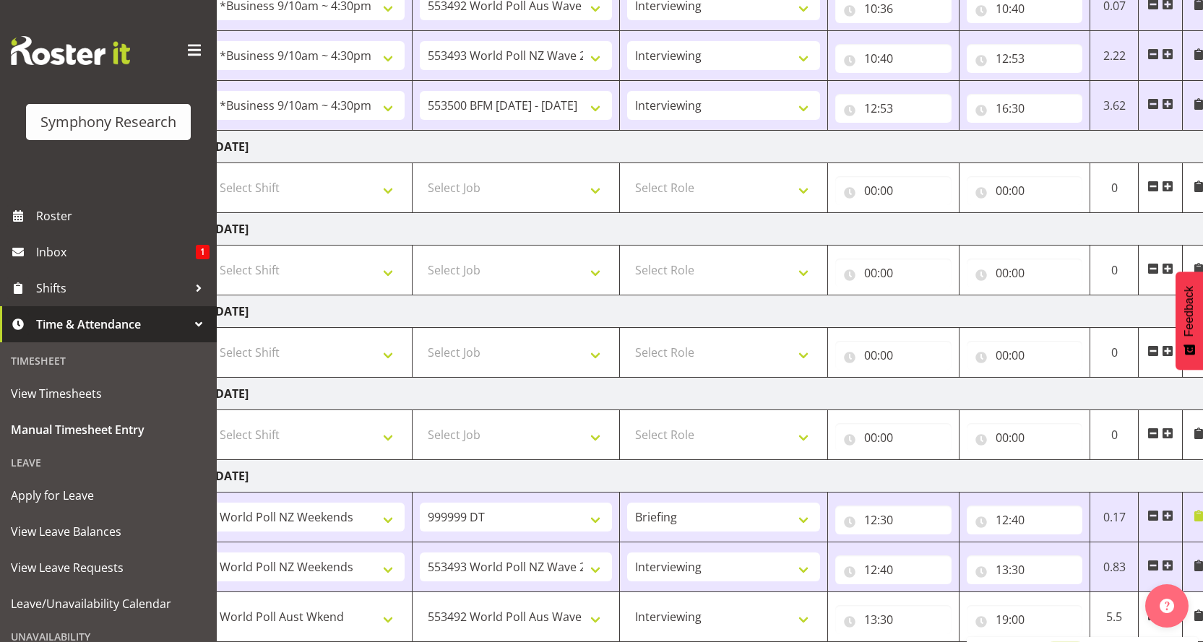
scroll to position [342, 0]
